Goal: Find specific page/section: Find specific page/section

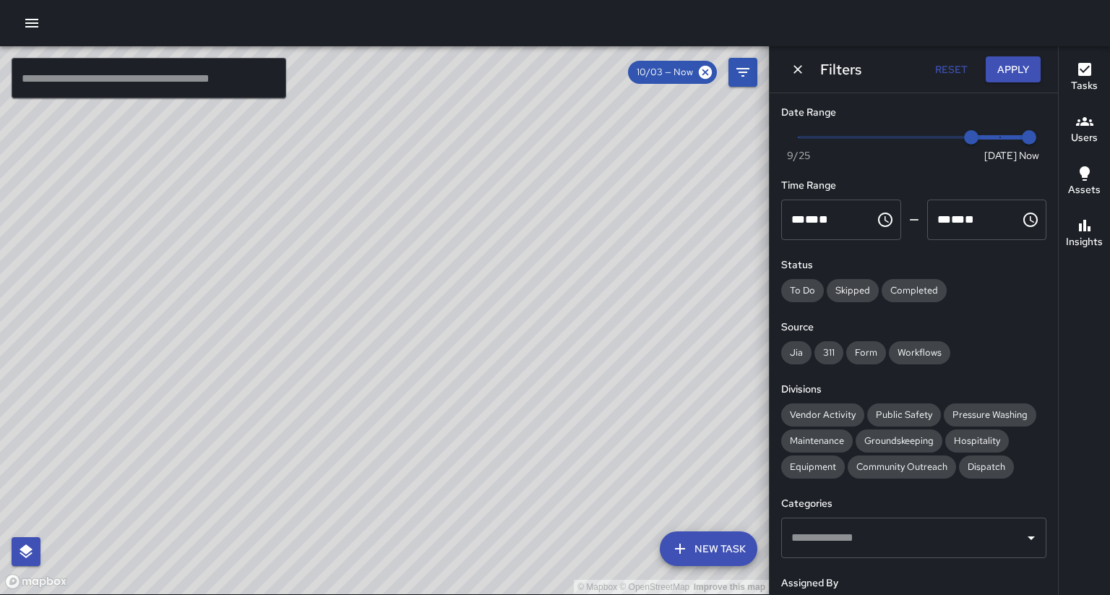
scroll to position [154, 0]
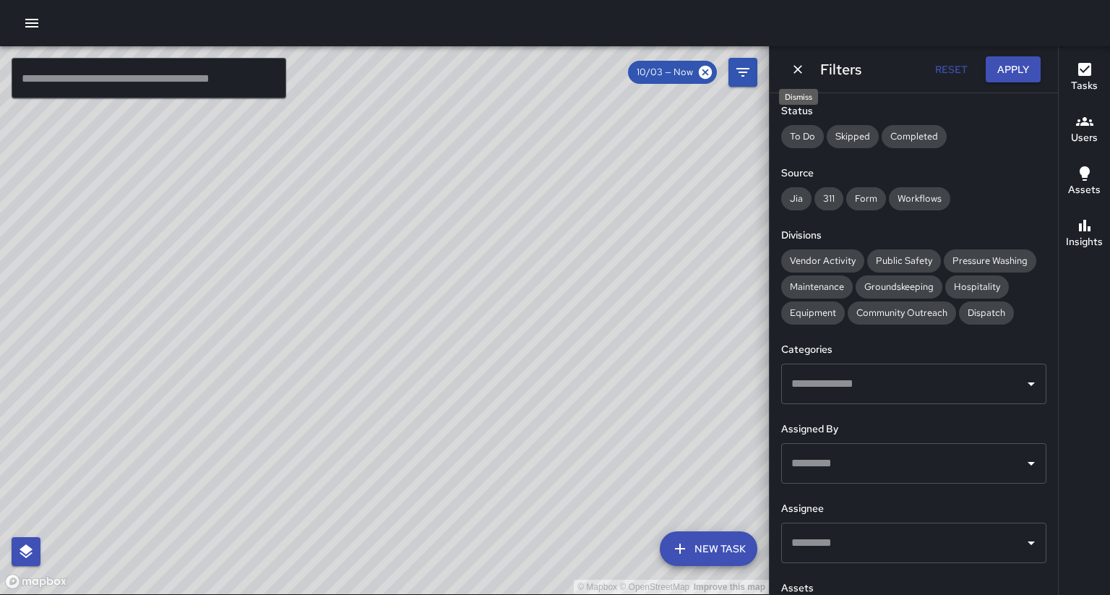
click at [791, 67] on icon "Dismiss" at bounding box center [798, 69] width 14 height 14
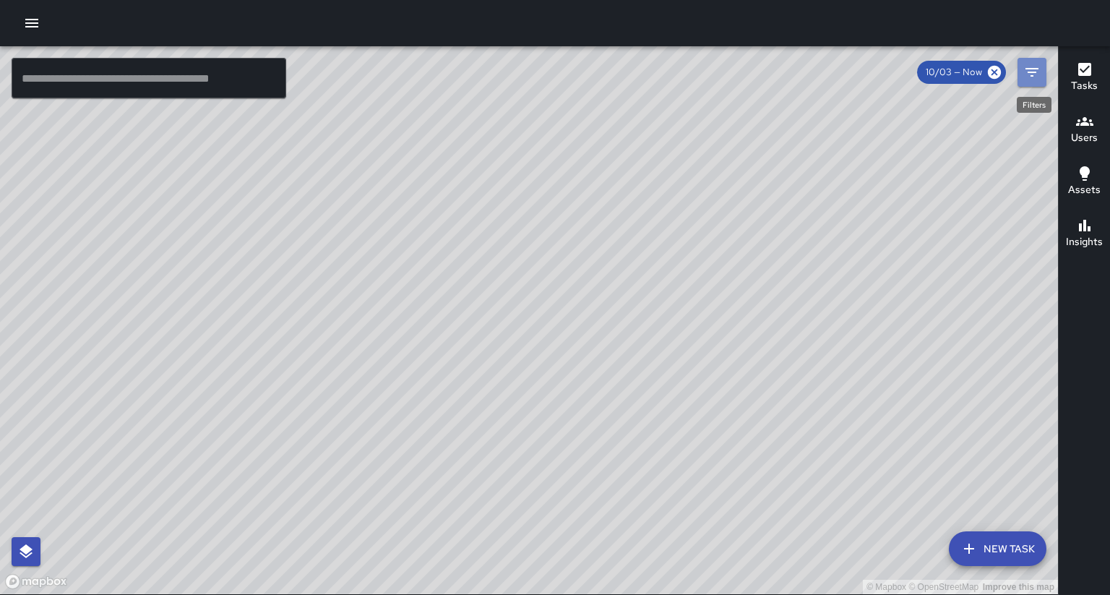
click at [1032, 74] on icon "Filters" at bounding box center [1031, 72] width 17 height 17
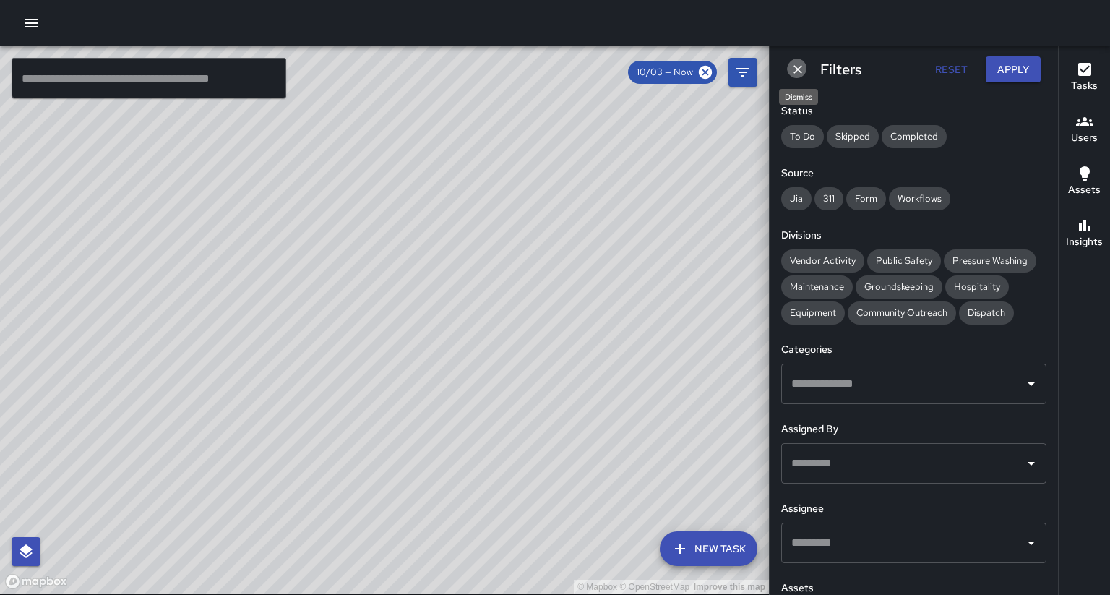
click at [797, 66] on icon "Dismiss" at bounding box center [798, 69] width 14 height 14
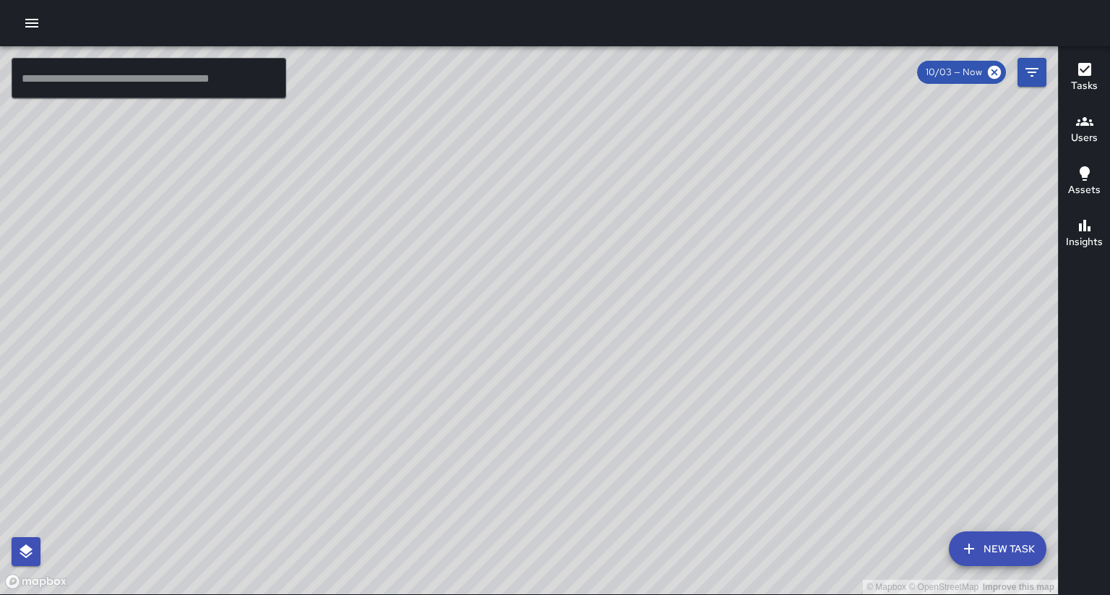
click at [1090, 69] on icon "button" at bounding box center [1084, 69] width 17 height 17
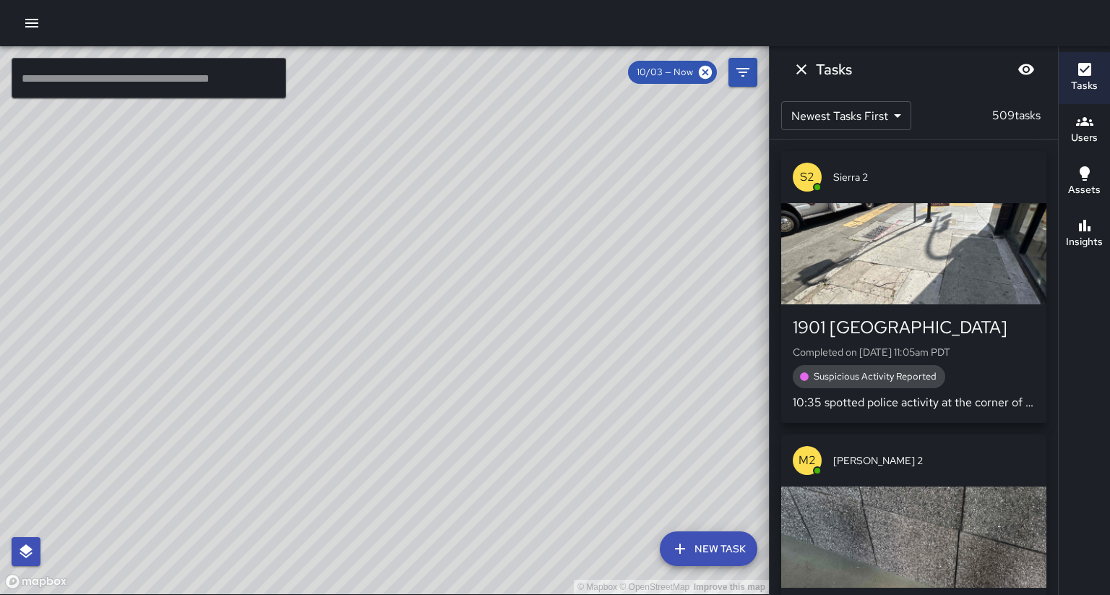
scroll to position [0, 0]
click at [953, 260] on div "button" at bounding box center [913, 253] width 265 height 101
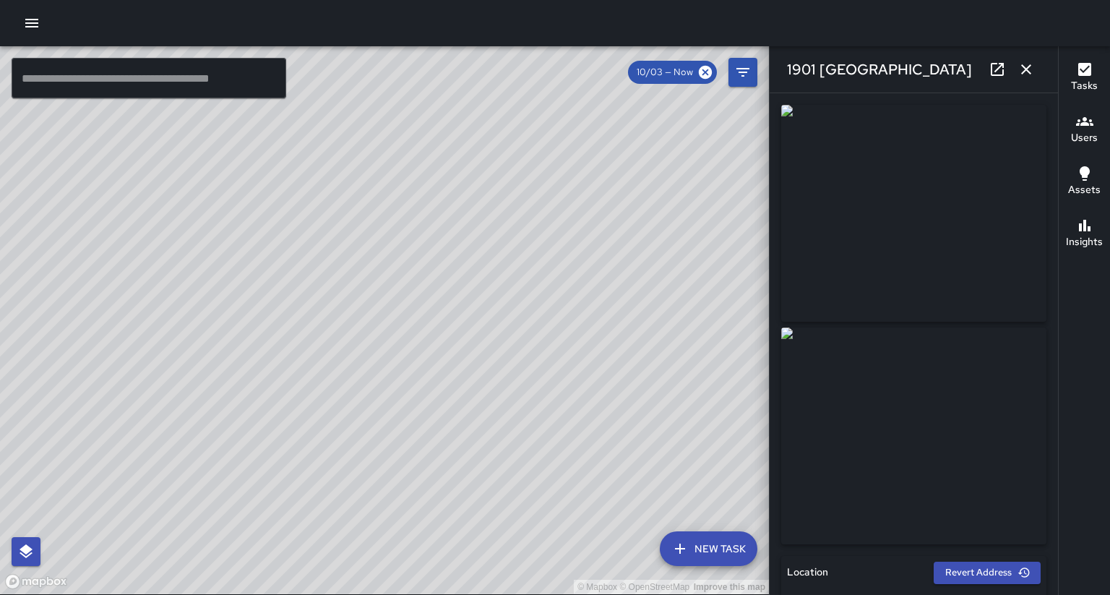
type input "**********"
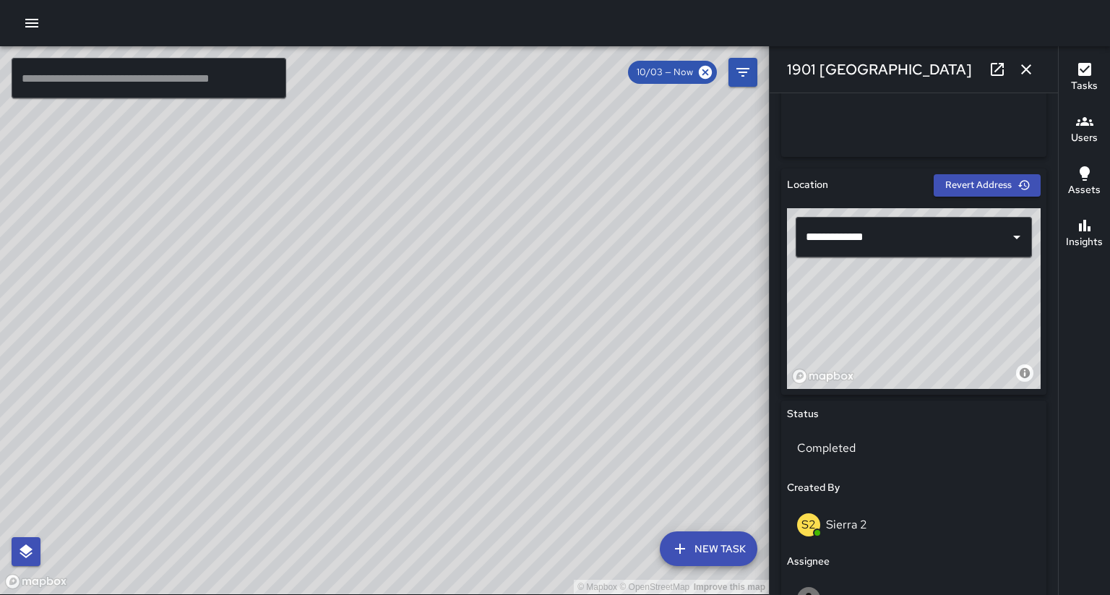
scroll to position [346, 0]
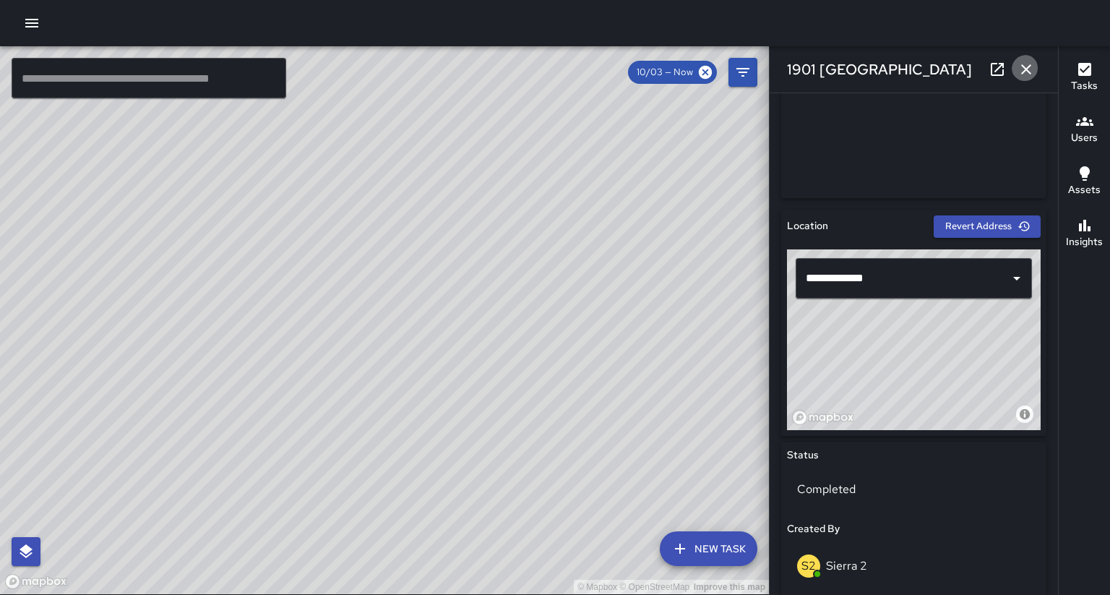
click at [1027, 72] on icon "button" at bounding box center [1025, 69] width 17 height 17
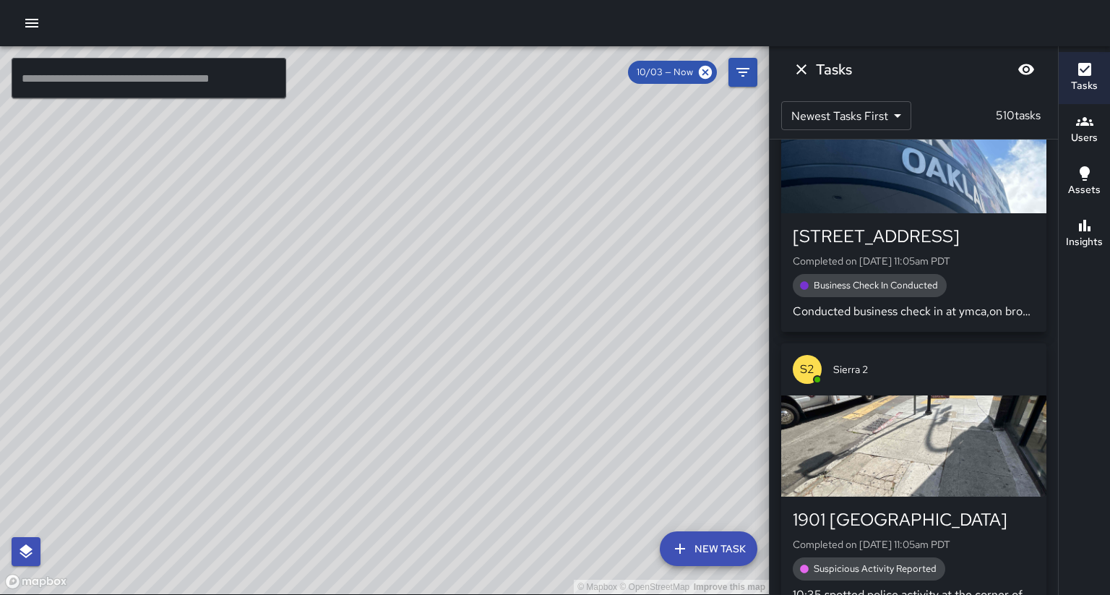
scroll to position [123, 0]
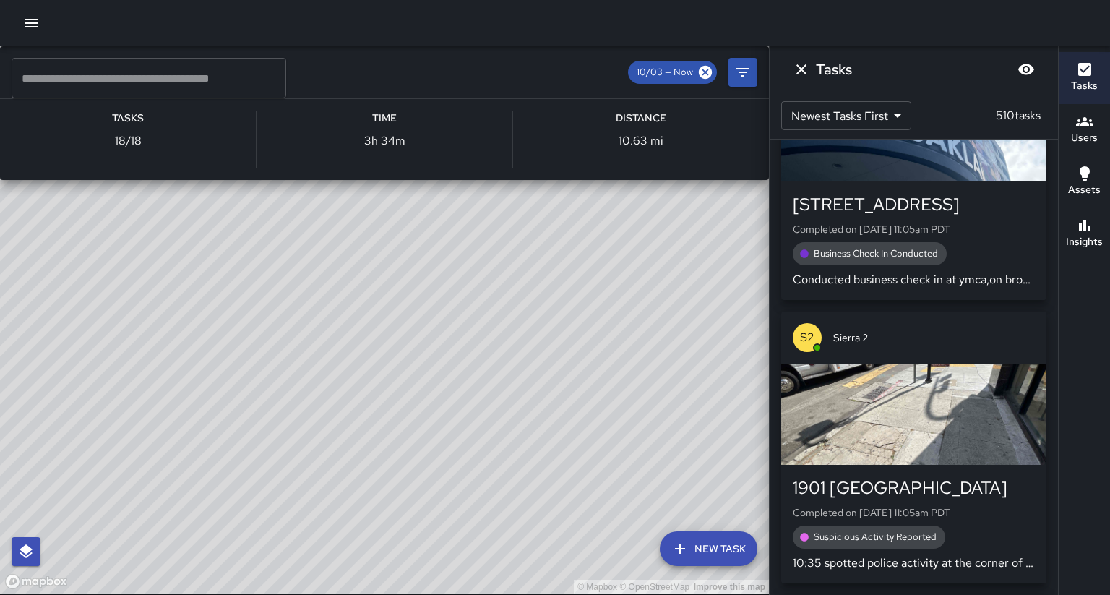
click at [397, 390] on div "© Mapbox © OpenStreetMap Improve this map S1 Sierra 1 Supervisor Tasks 18 / 18 …" at bounding box center [384, 320] width 769 height 548
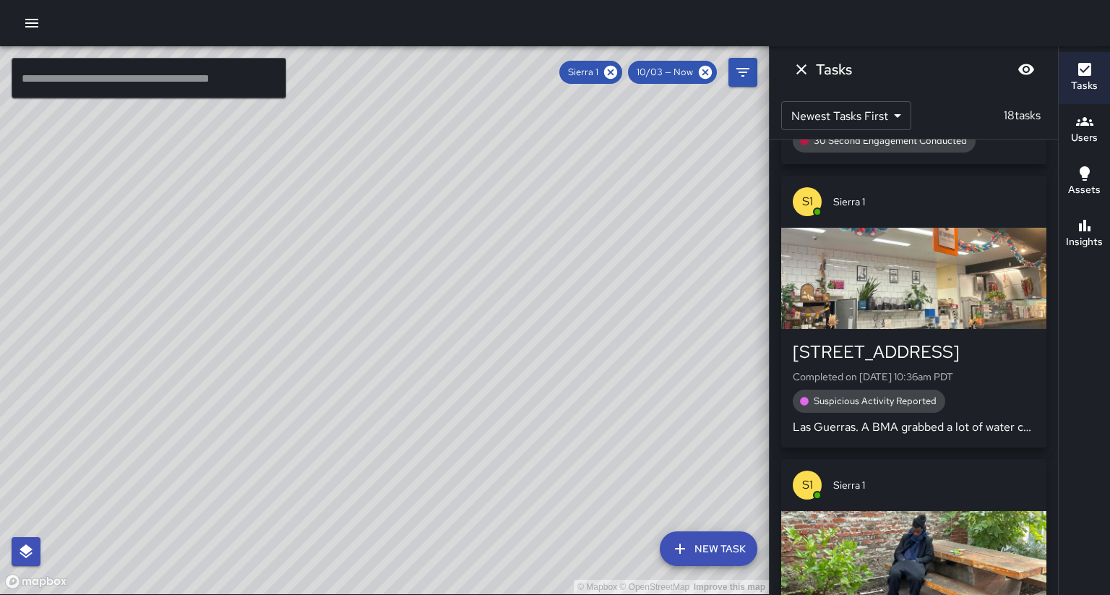
drag, startPoint x: 157, startPoint y: 368, endPoint x: 193, endPoint y: 260, distance: 113.6
click at [193, 260] on div "© Mapbox © OpenStreetMap Improve this map" at bounding box center [384, 320] width 769 height 548
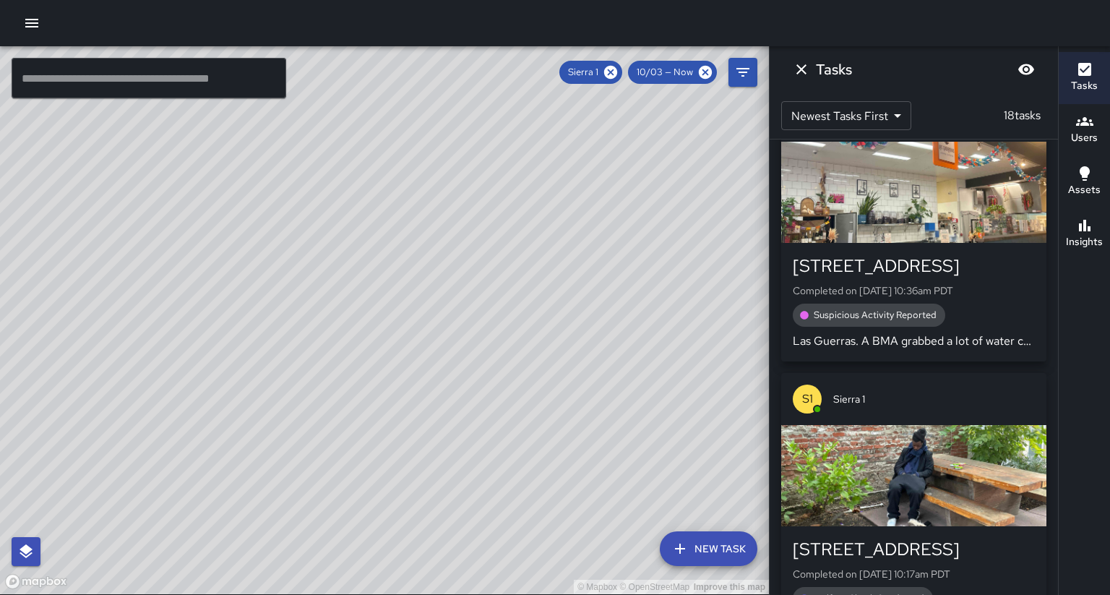
scroll to position [250, 0]
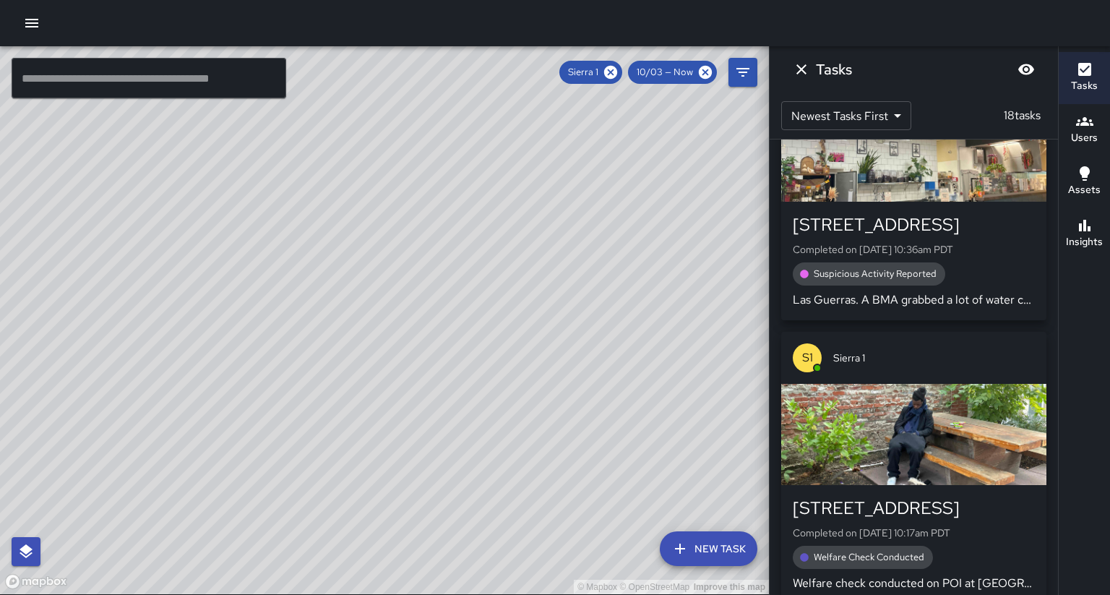
click at [914, 426] on div "button" at bounding box center [913, 434] width 265 height 101
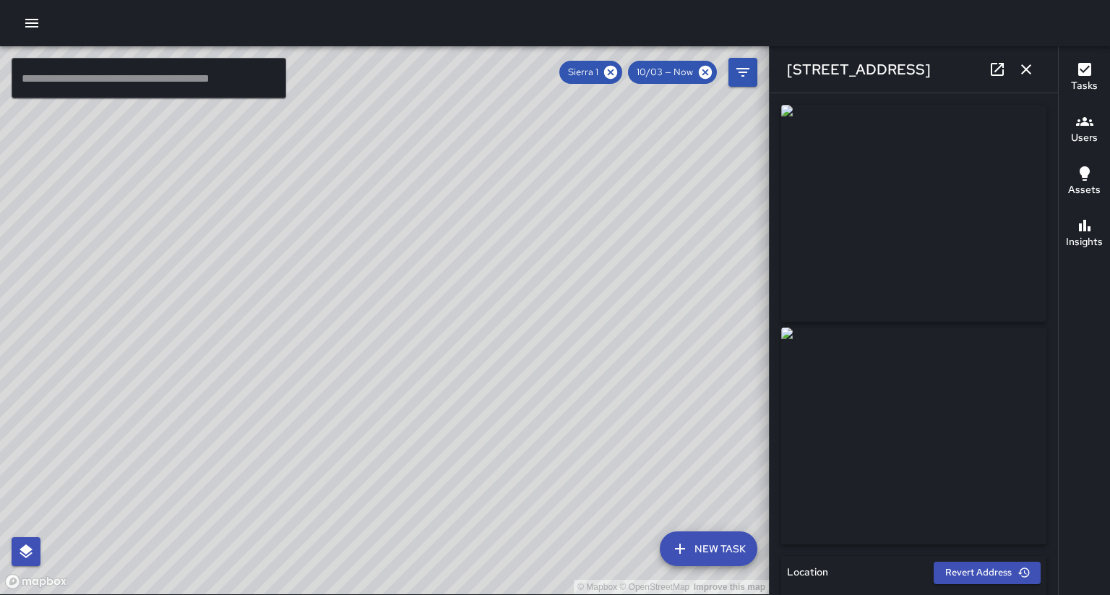
type input "**********"
click at [1022, 62] on icon "button" at bounding box center [1025, 69] width 17 height 17
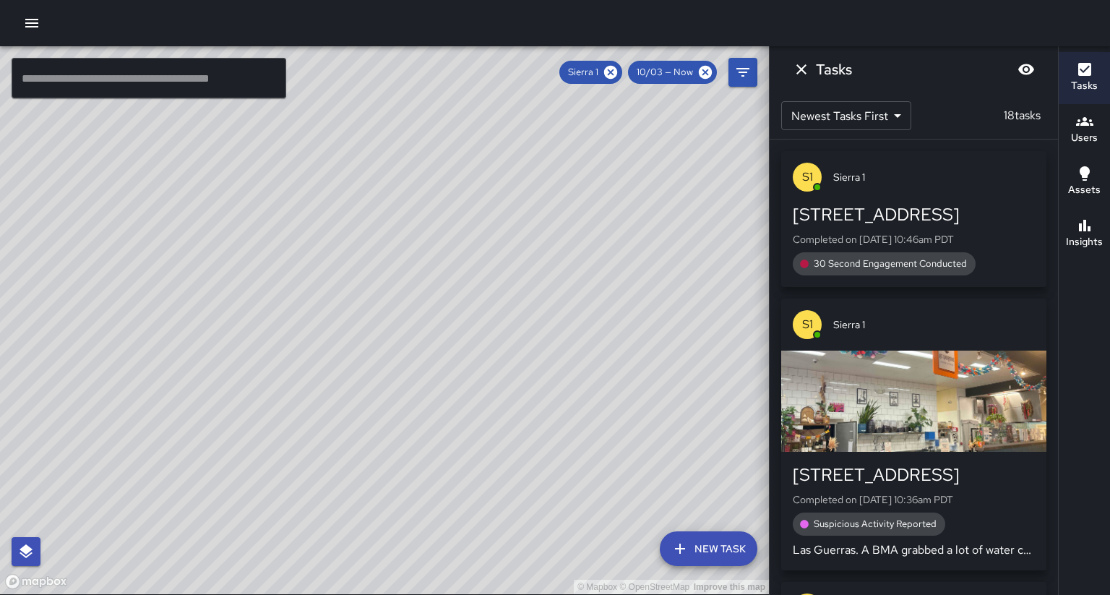
scroll to position [0, 0]
click at [617, 69] on icon at bounding box center [610, 72] width 13 height 13
